Goal: Transaction & Acquisition: Purchase product/service

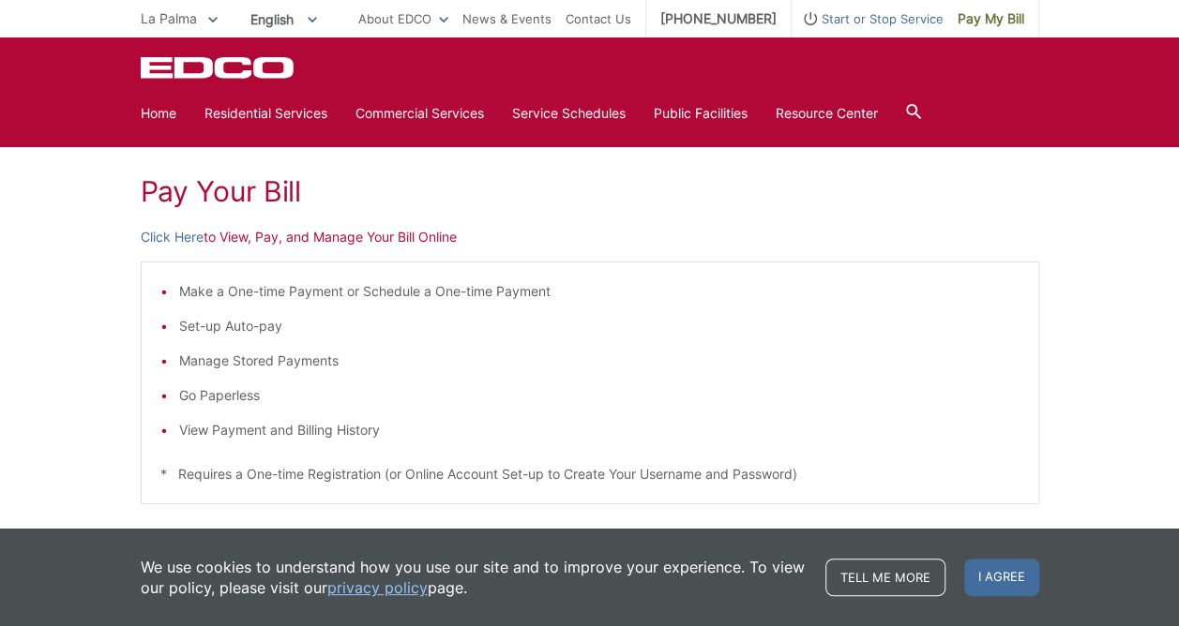
scroll to position [94, 0]
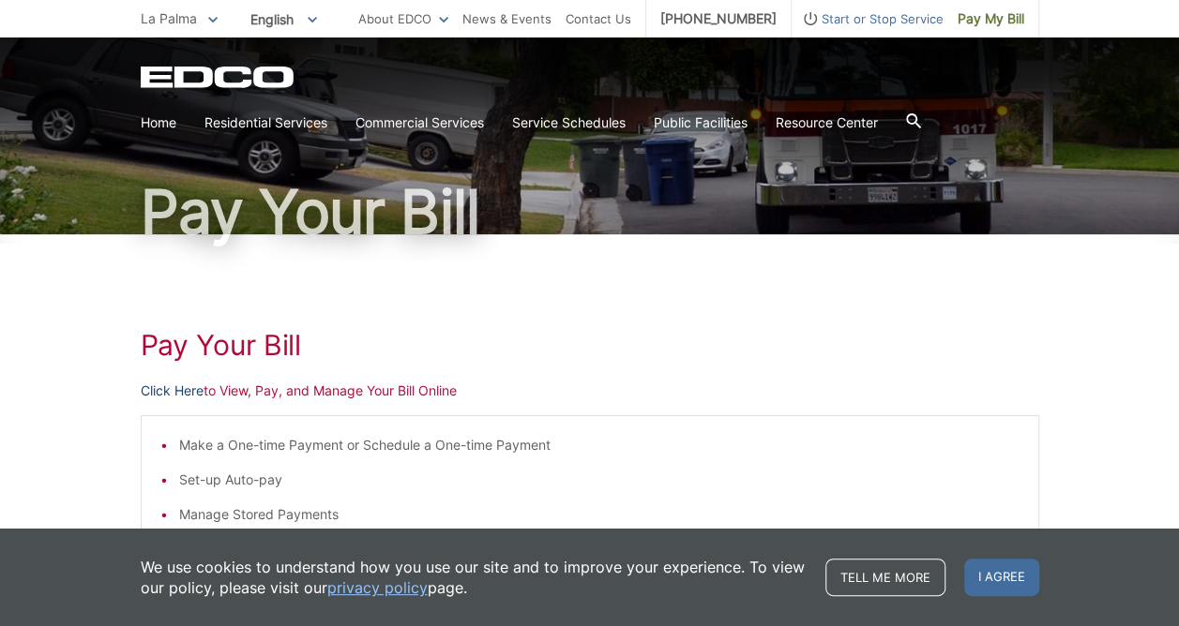
click at [180, 390] on link "Click Here" at bounding box center [172, 391] width 63 height 21
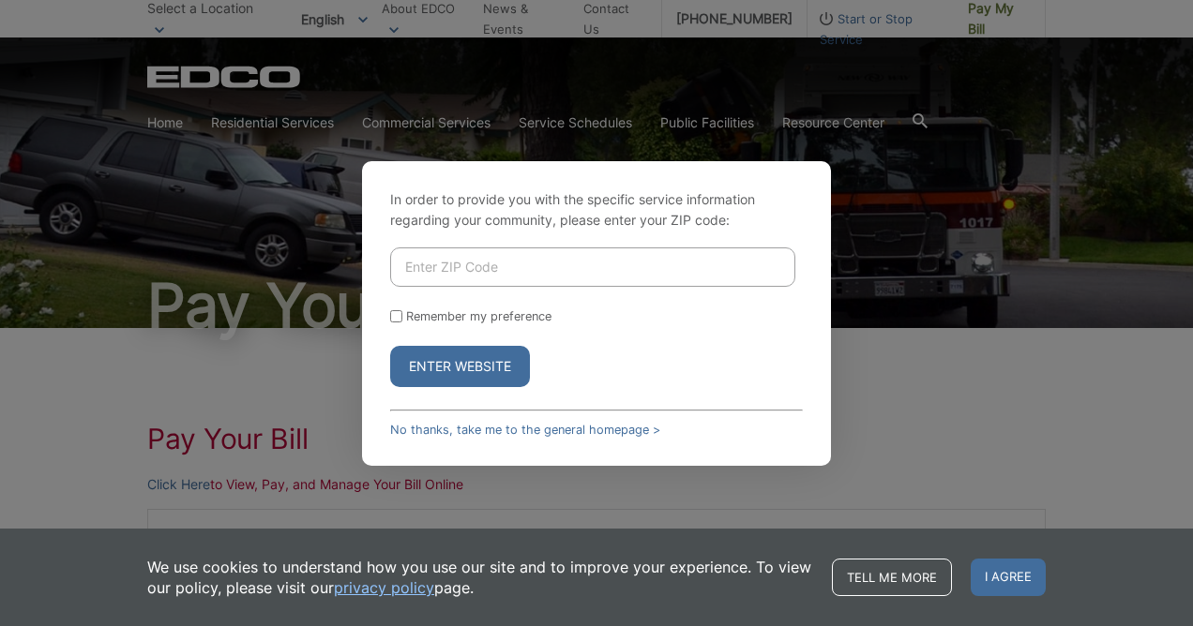
click at [422, 270] on input "Enter ZIP Code" at bounding box center [592, 267] width 405 height 39
type input "92064"
click at [397, 318] on input "Remember my preference" at bounding box center [396, 316] width 12 height 12
checkbox input "true"
click at [441, 363] on button "Enter Website" at bounding box center [460, 366] width 140 height 41
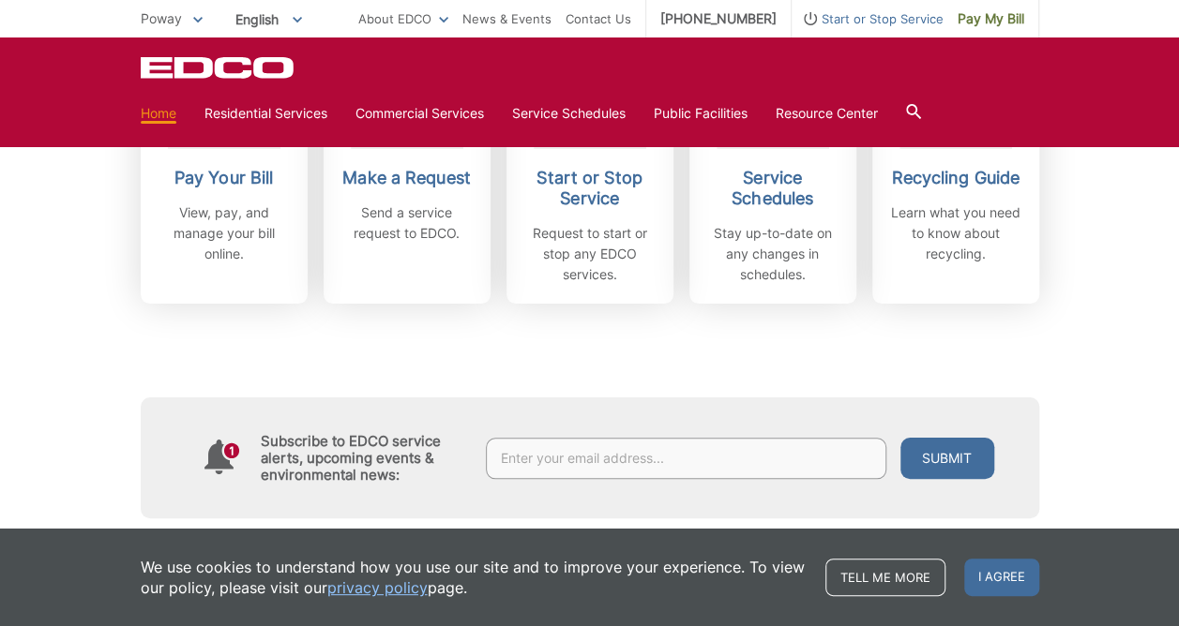
scroll to position [657, 0]
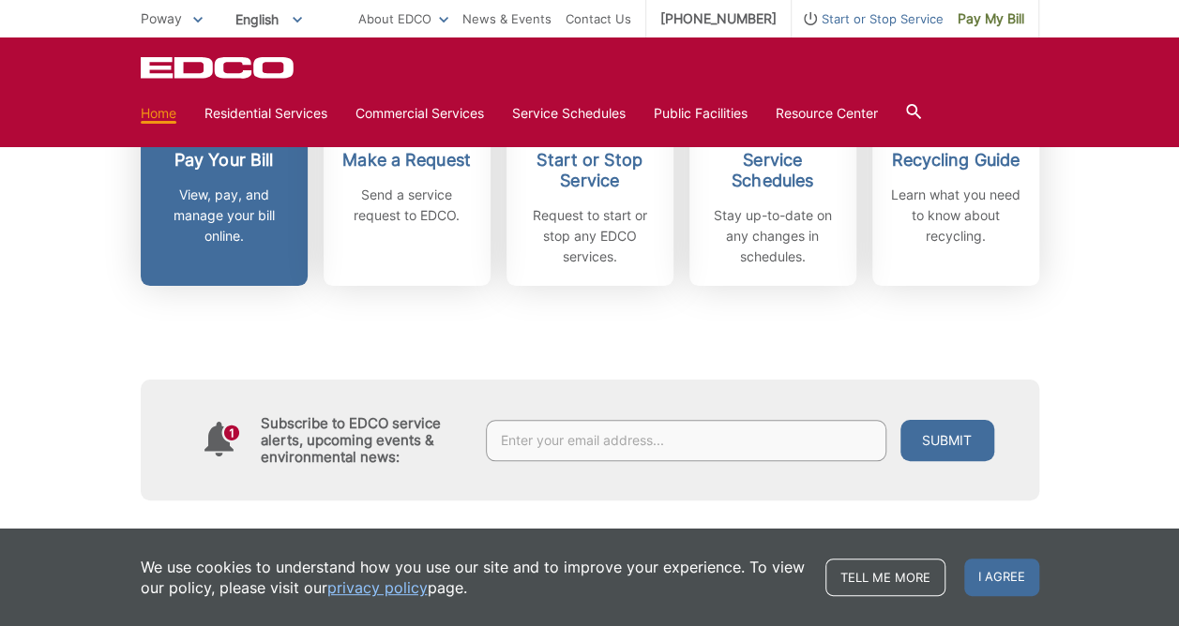
click at [257, 218] on p "View, pay, and manage your bill online." at bounding box center [224, 216] width 139 height 62
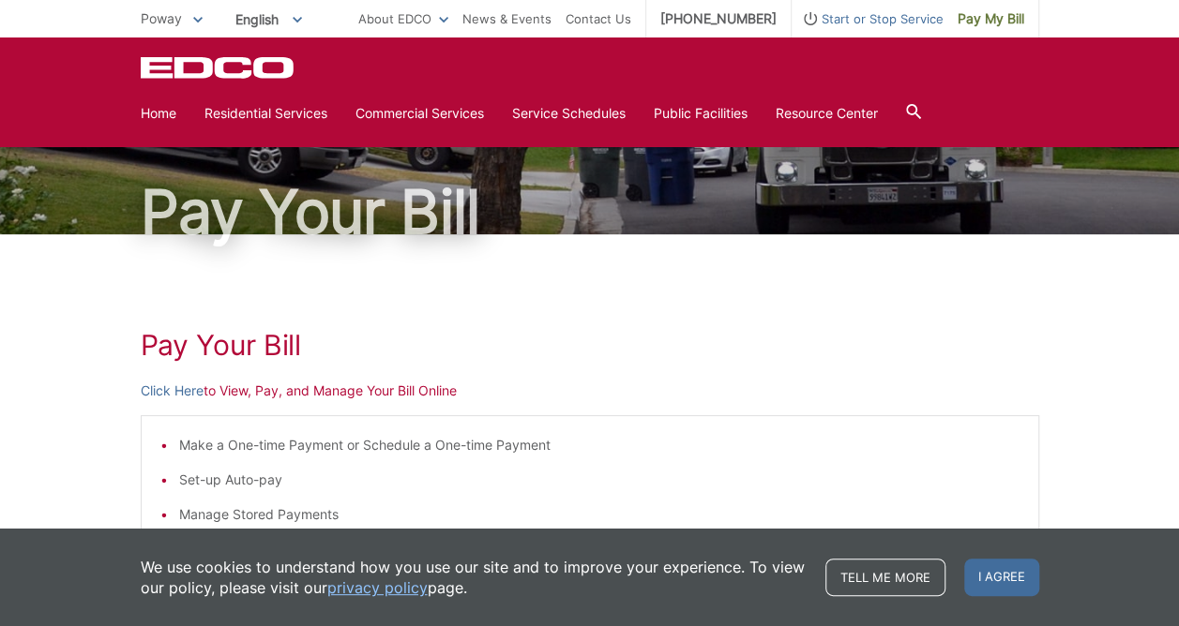
scroll to position [94, 0]
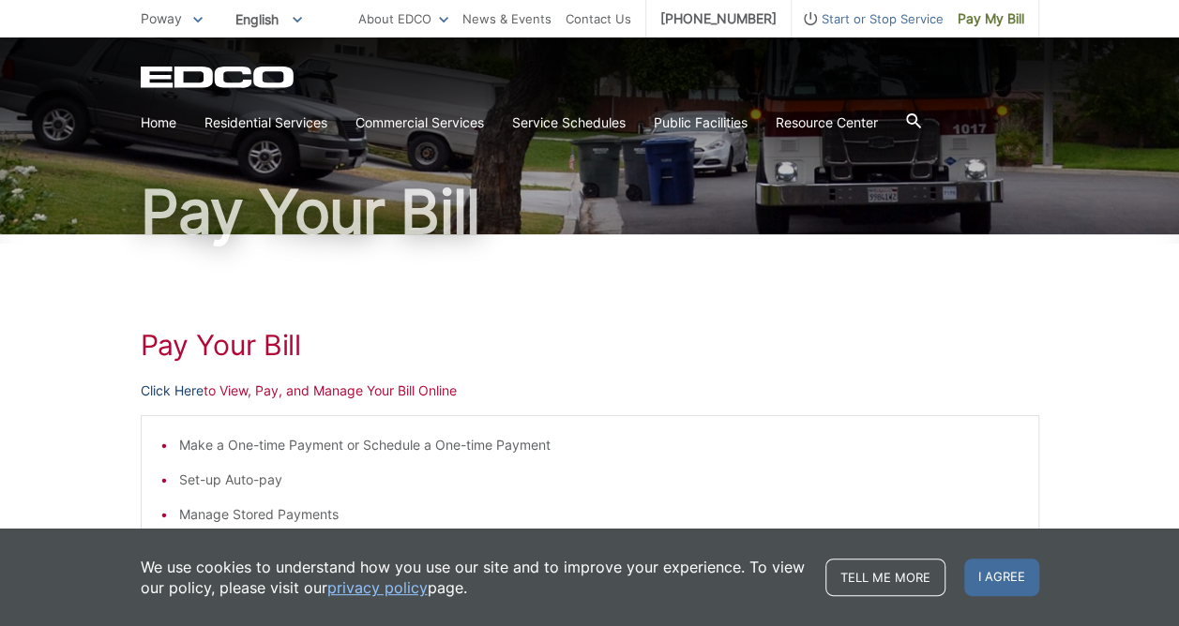
click at [176, 388] on link "Click Here" at bounding box center [172, 391] width 63 height 21
